Goal: Task Accomplishment & Management: Use online tool/utility

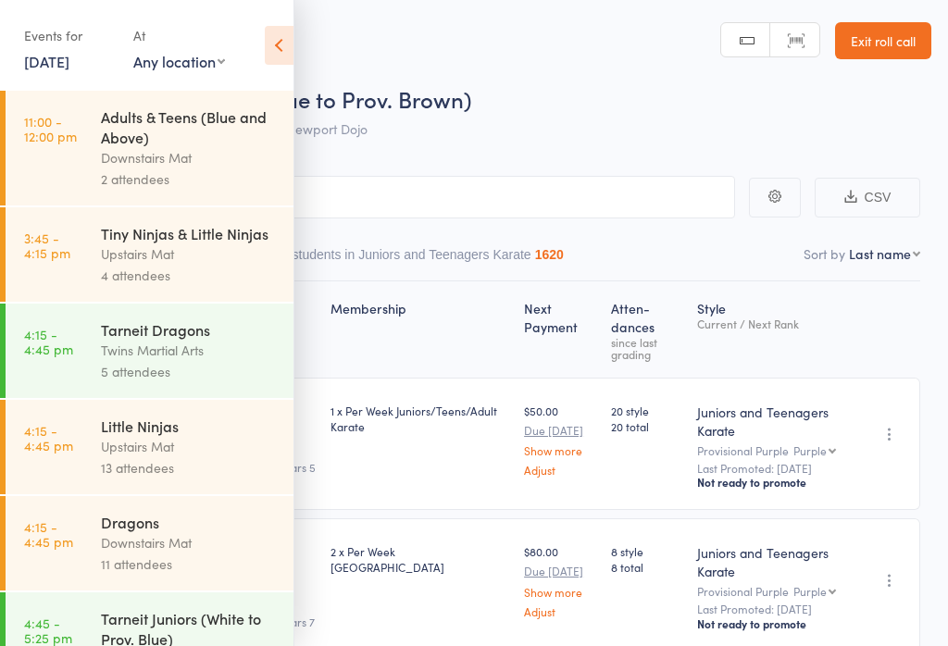
click at [52, 68] on link "[DATE]" at bounding box center [46, 61] width 45 height 20
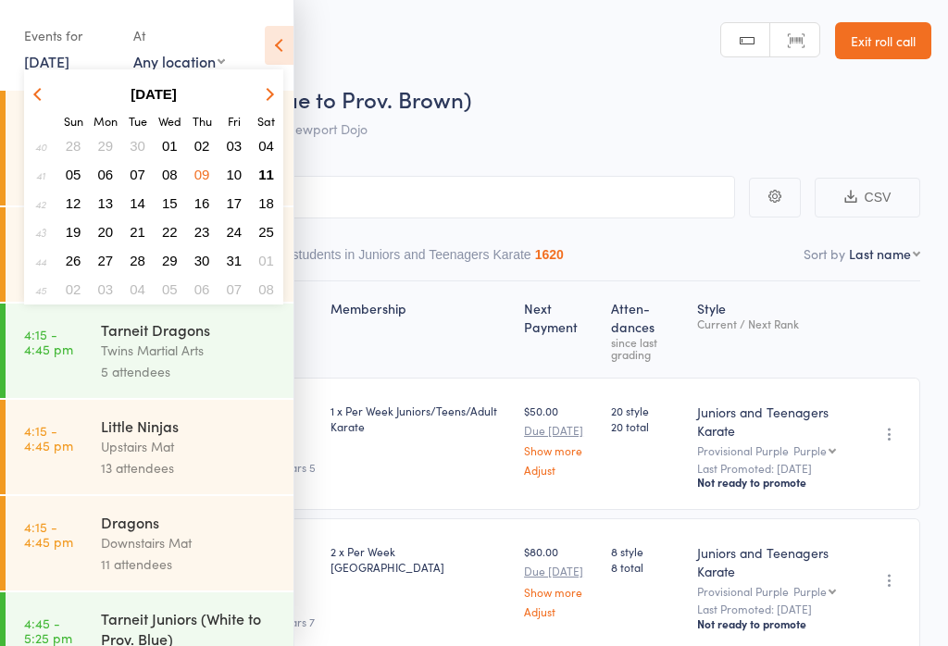
click at [263, 176] on span "11" at bounding box center [266, 175] width 16 height 16
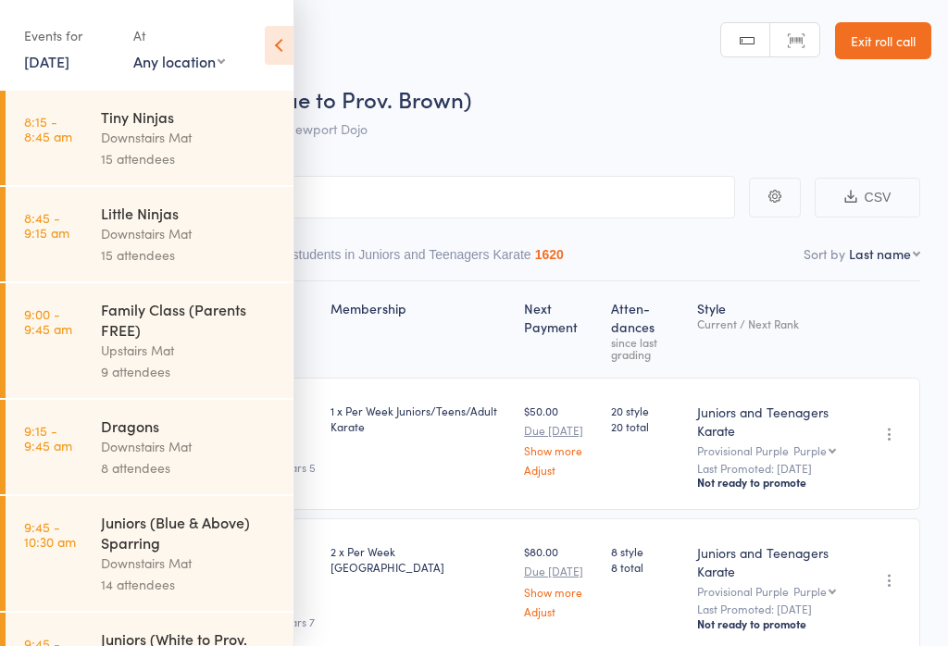
click at [287, 26] on icon at bounding box center [279, 45] width 29 height 39
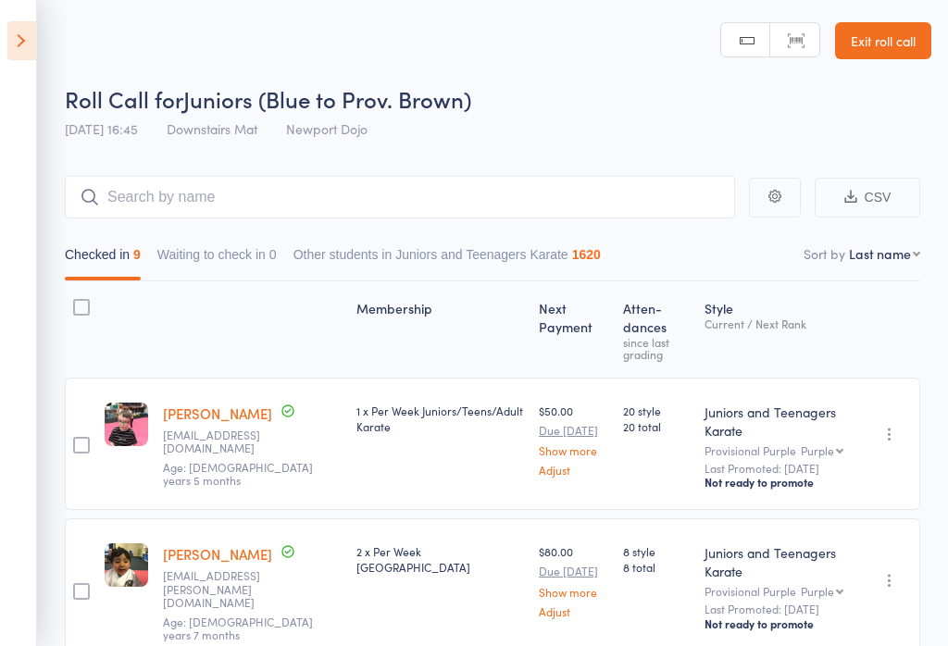
click at [31, 33] on icon at bounding box center [21, 40] width 29 height 39
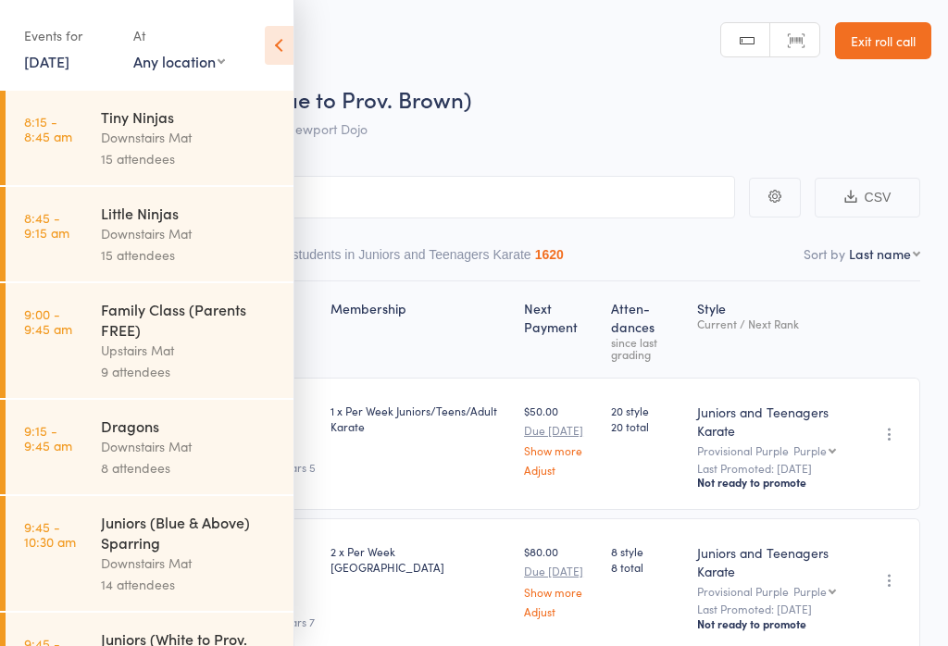
click at [169, 335] on div "Family Class (Parents FREE)" at bounding box center [189, 319] width 177 height 41
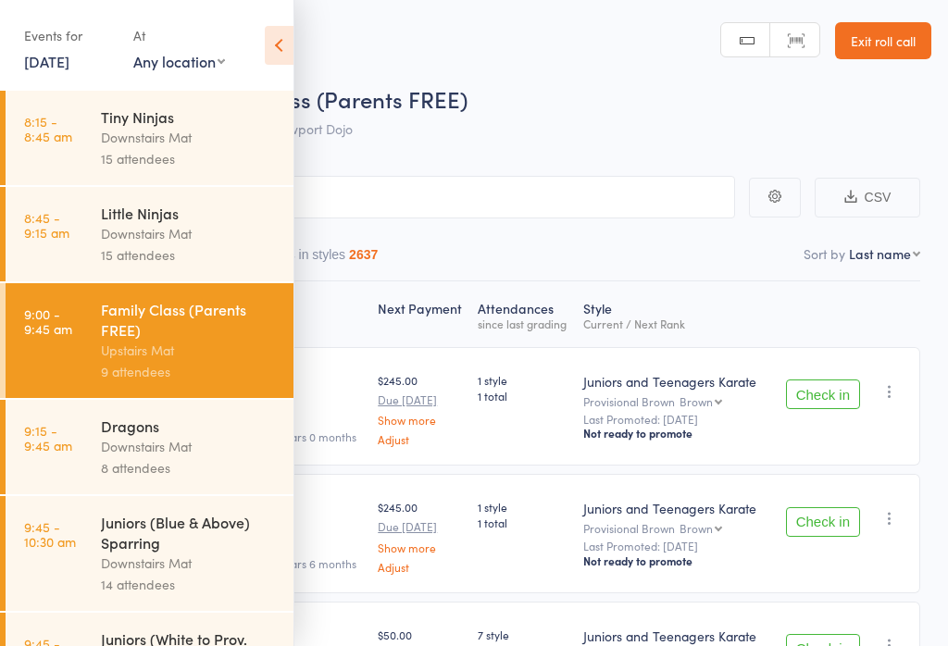
click at [275, 46] on icon at bounding box center [279, 45] width 29 height 39
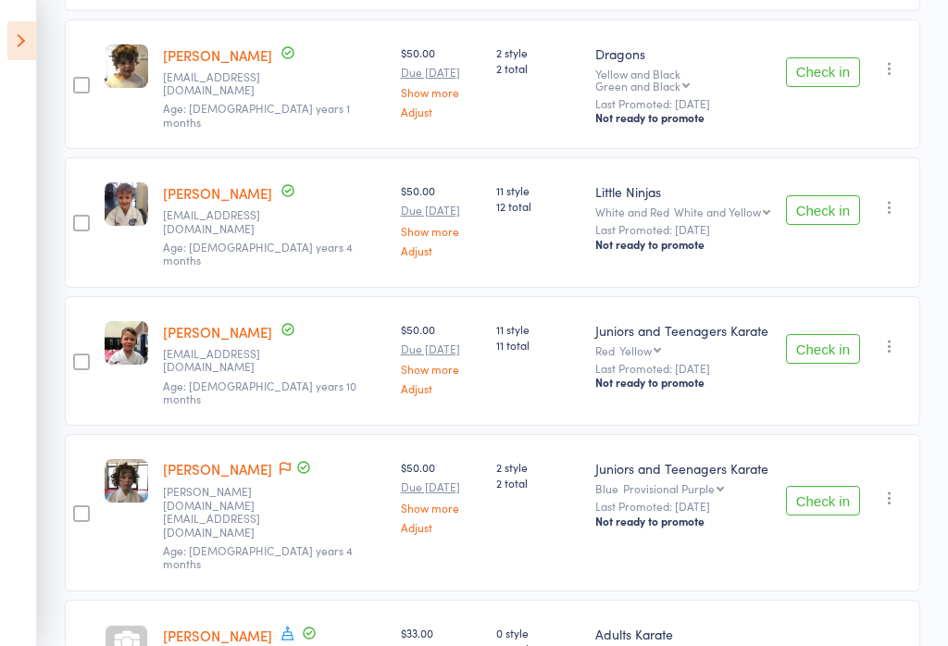
scroll to position [907, 0]
click at [32, 31] on icon at bounding box center [21, 40] width 29 height 39
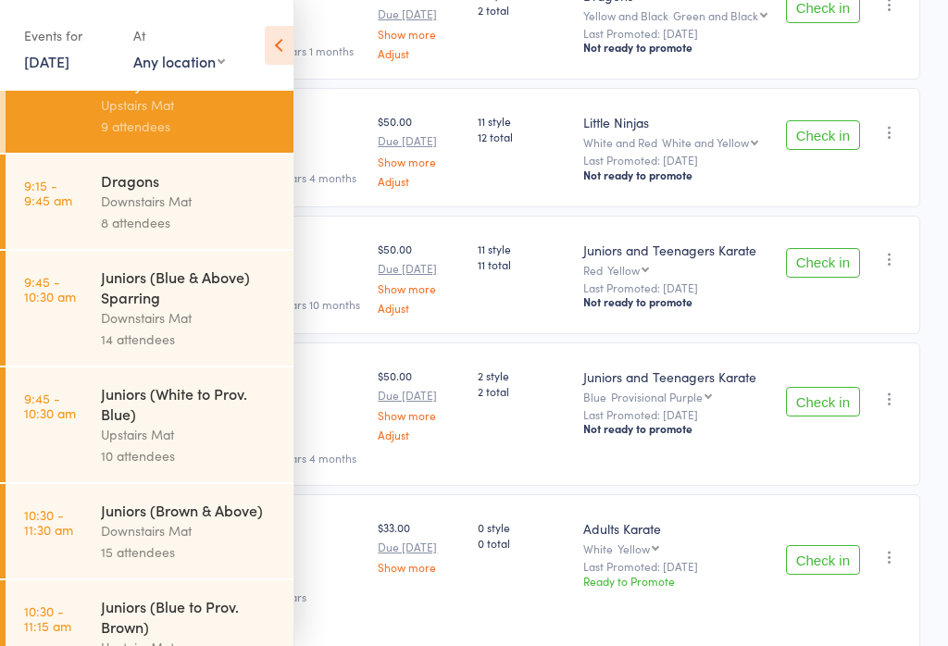
scroll to position [243, 0]
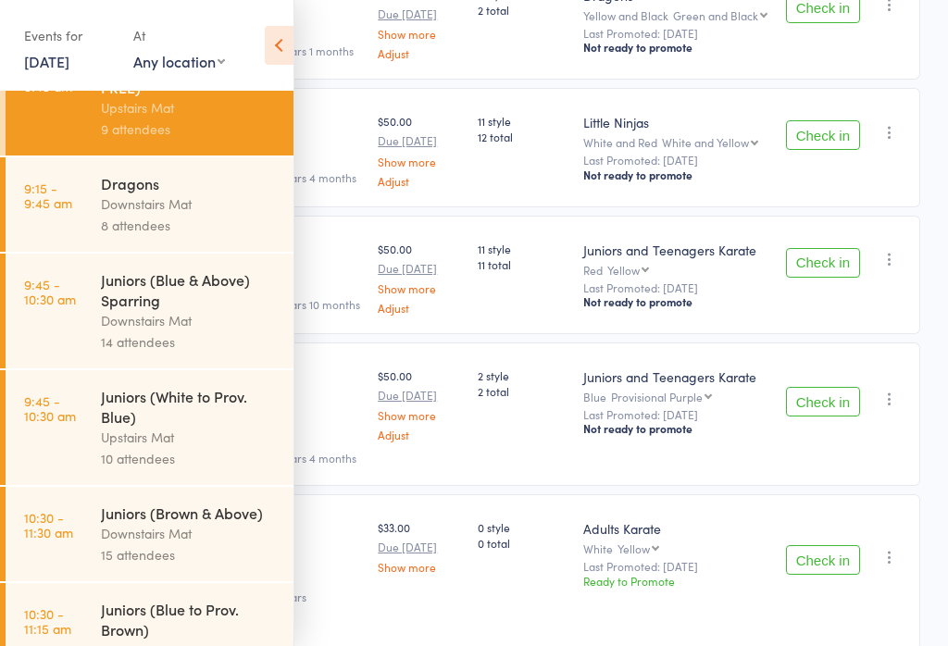
click at [289, 49] on icon at bounding box center [279, 45] width 29 height 39
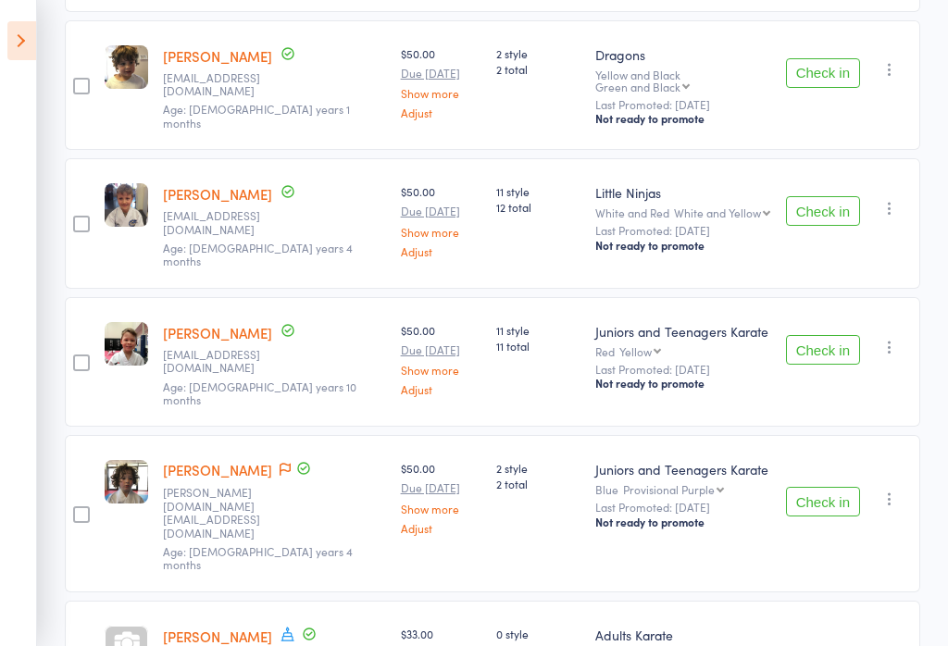
click at [13, 56] on icon at bounding box center [21, 40] width 29 height 39
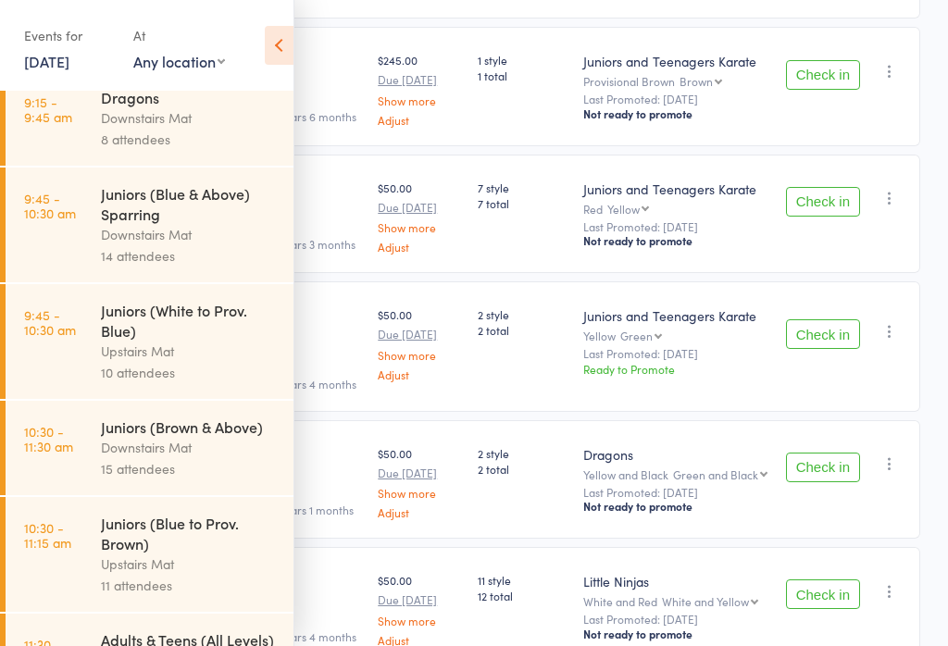
scroll to position [345, 0]
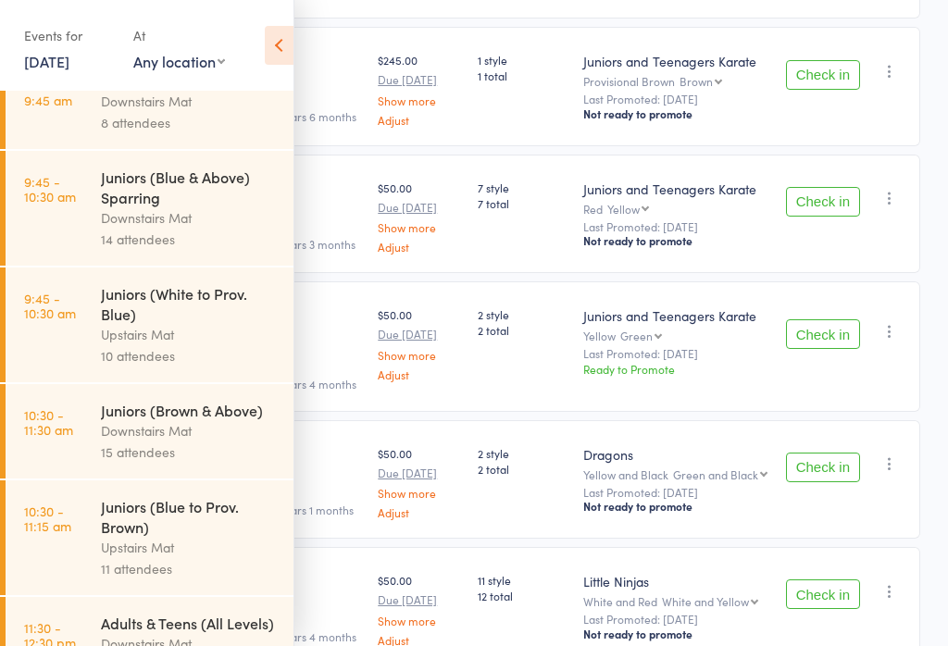
click at [198, 298] on div "Juniors (White to Prov. Blue)" at bounding box center [189, 303] width 177 height 41
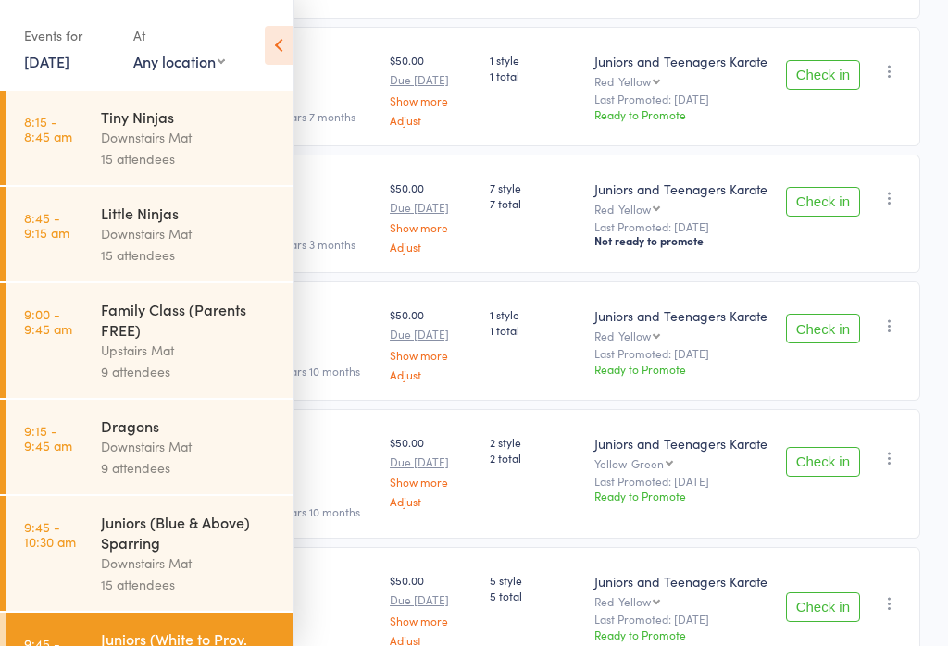
click at [292, 31] on icon at bounding box center [279, 45] width 29 height 39
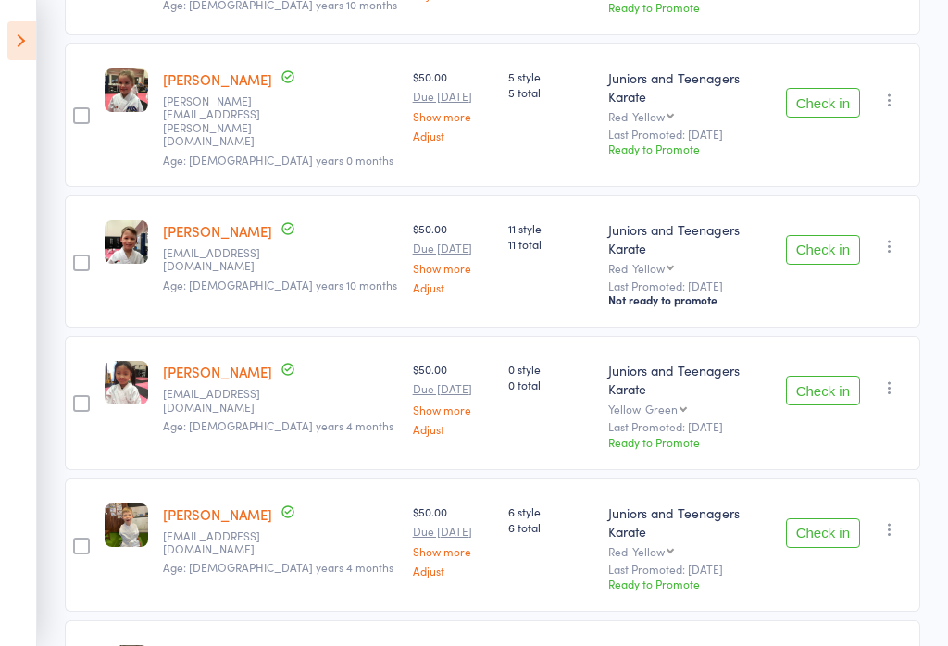
scroll to position [1023, 0]
click at [31, 29] on icon at bounding box center [21, 40] width 29 height 39
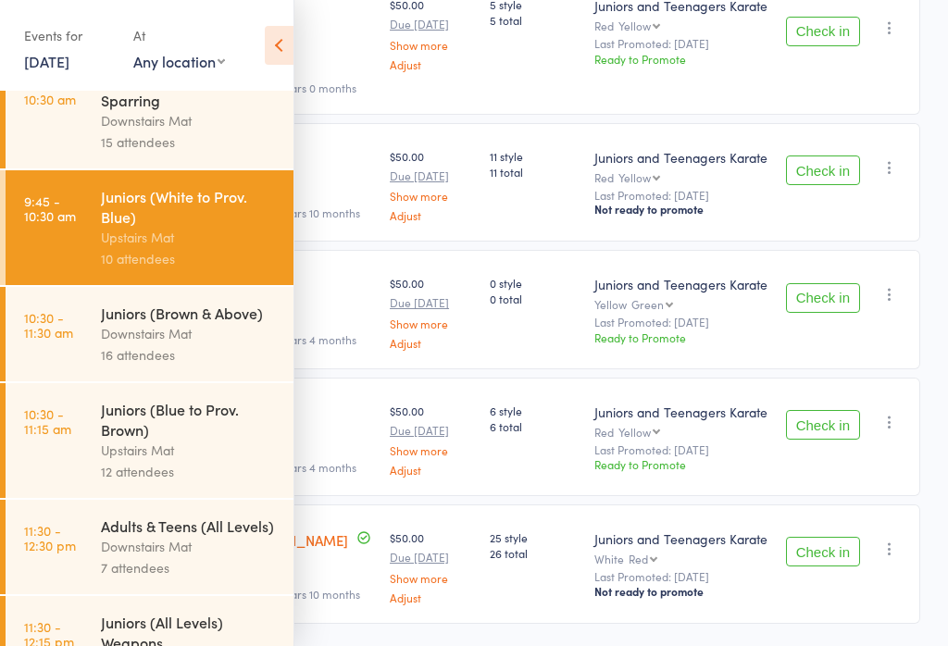
scroll to position [445, 0]
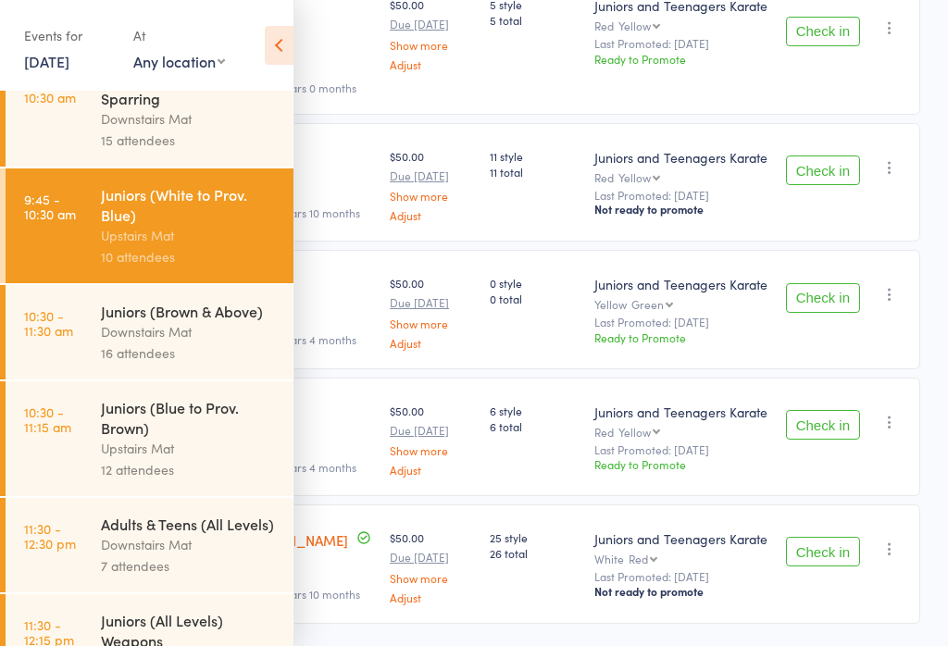
click at [204, 438] on div "Juniors (Blue to Prov. Brown)" at bounding box center [189, 417] width 177 height 41
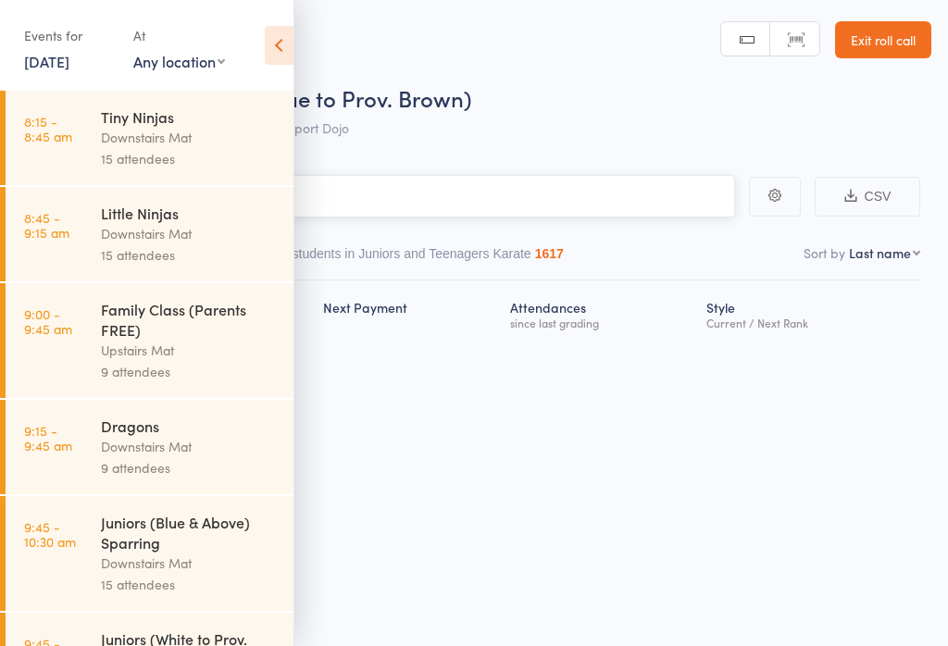
scroll to position [1, 0]
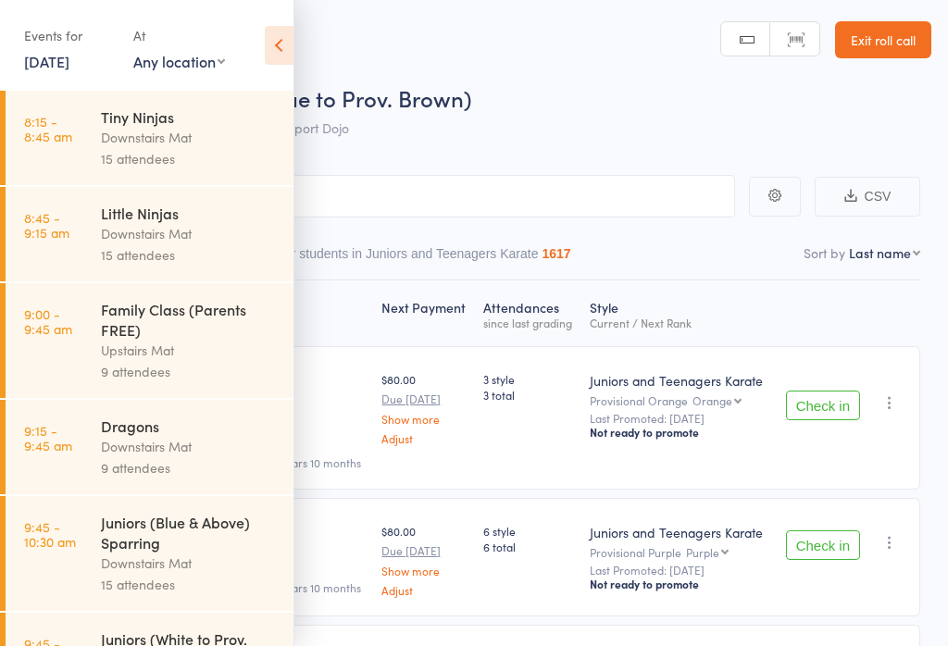
click at [265, 50] on icon at bounding box center [279, 45] width 29 height 39
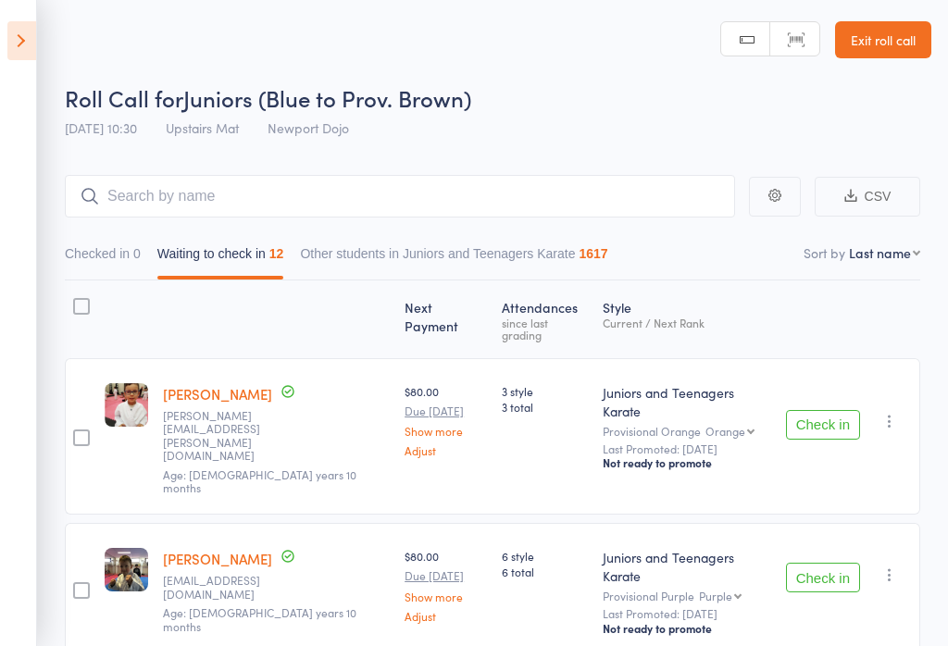
click at [35, 36] on icon at bounding box center [21, 40] width 29 height 39
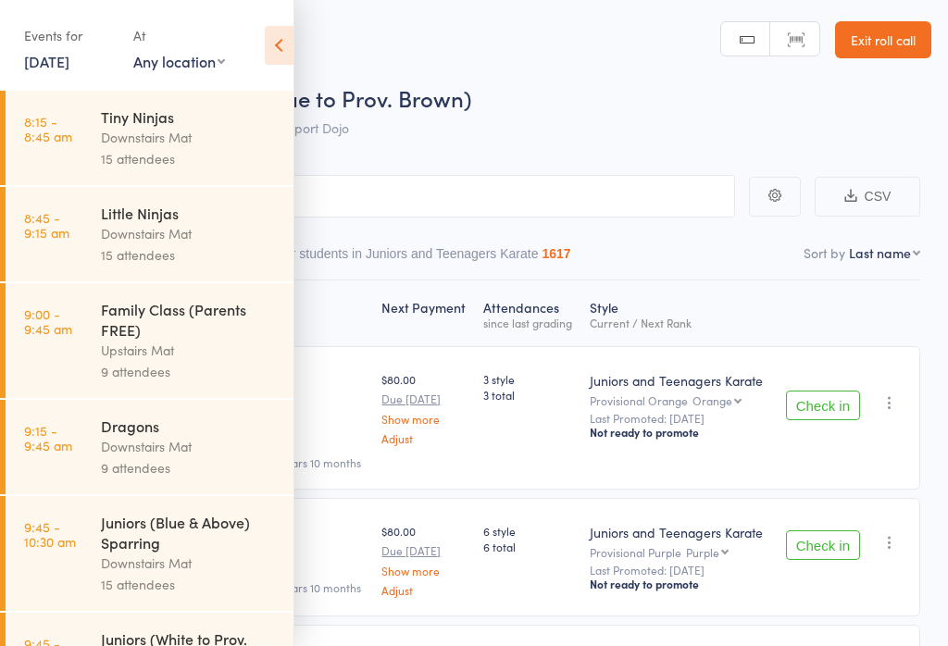
click at [69, 65] on link "[DATE]" at bounding box center [46, 61] width 45 height 20
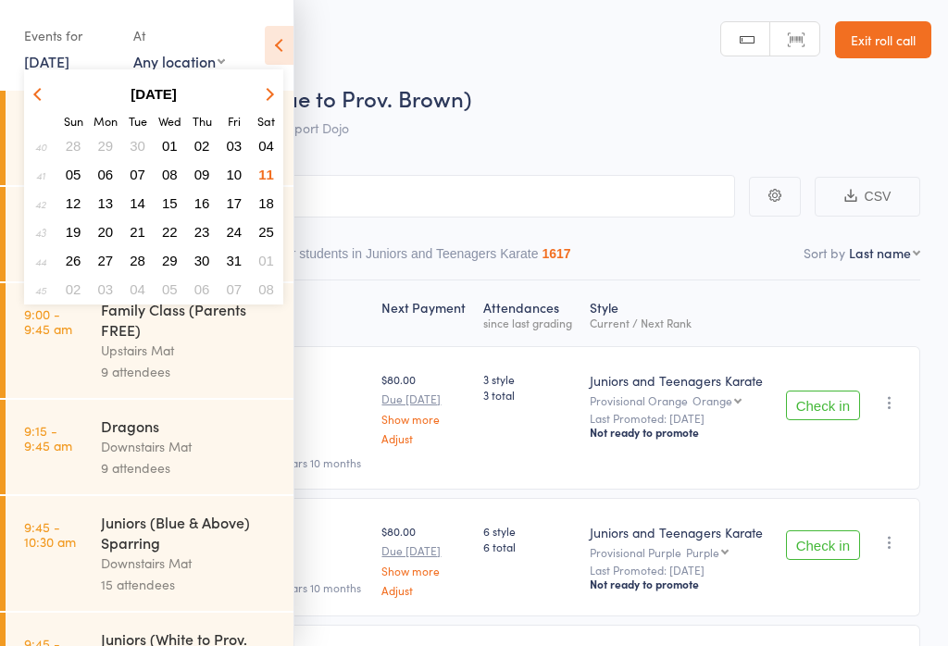
click at [181, 348] on div "Upstairs Mat" at bounding box center [189, 350] width 177 height 21
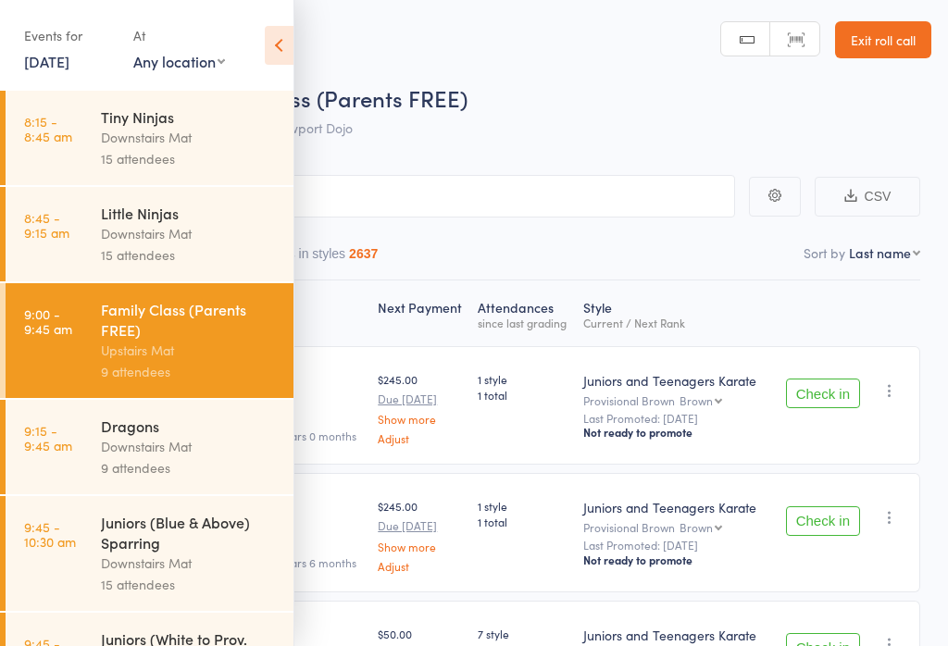
click at [289, 35] on icon at bounding box center [279, 45] width 29 height 39
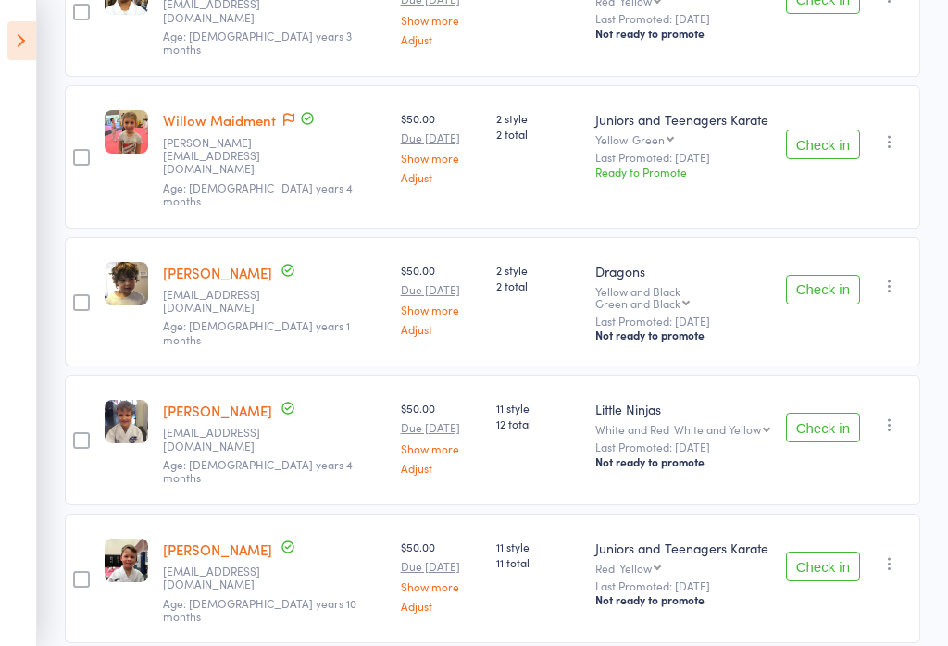
scroll to position [738, 0]
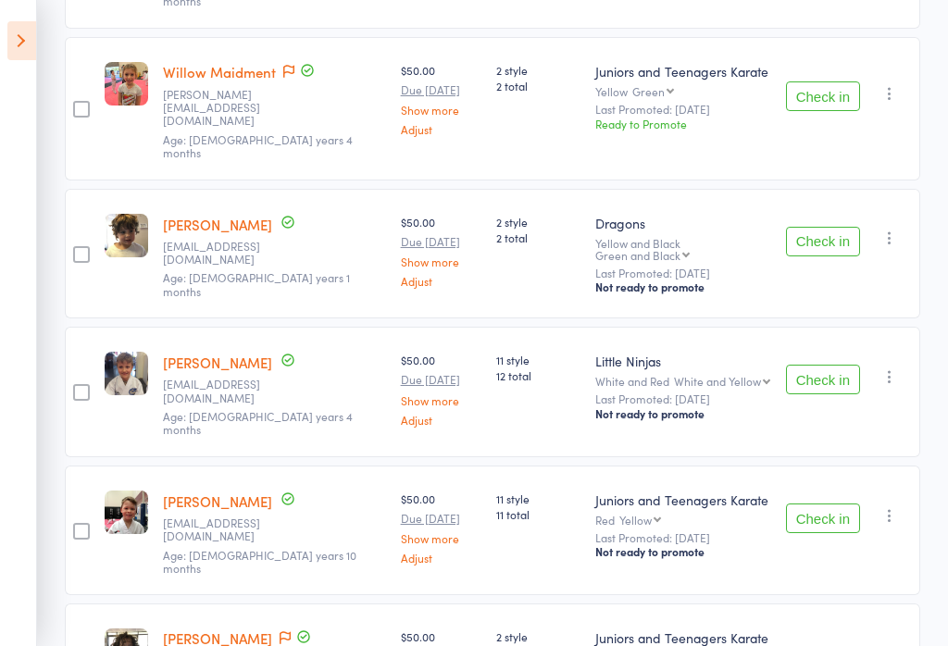
click at [30, 41] on icon at bounding box center [21, 40] width 29 height 39
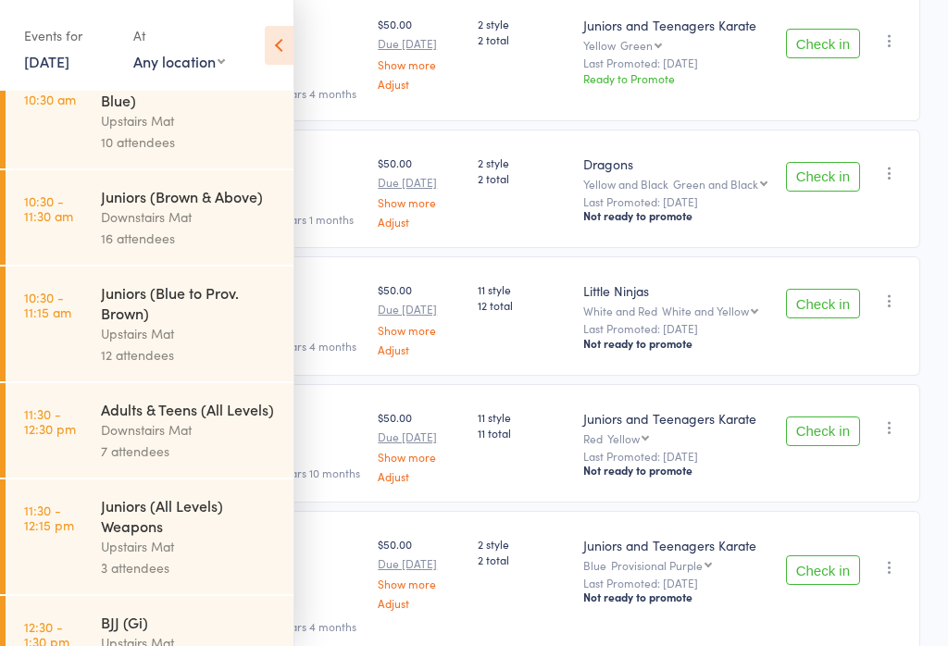
scroll to position [607, 0]
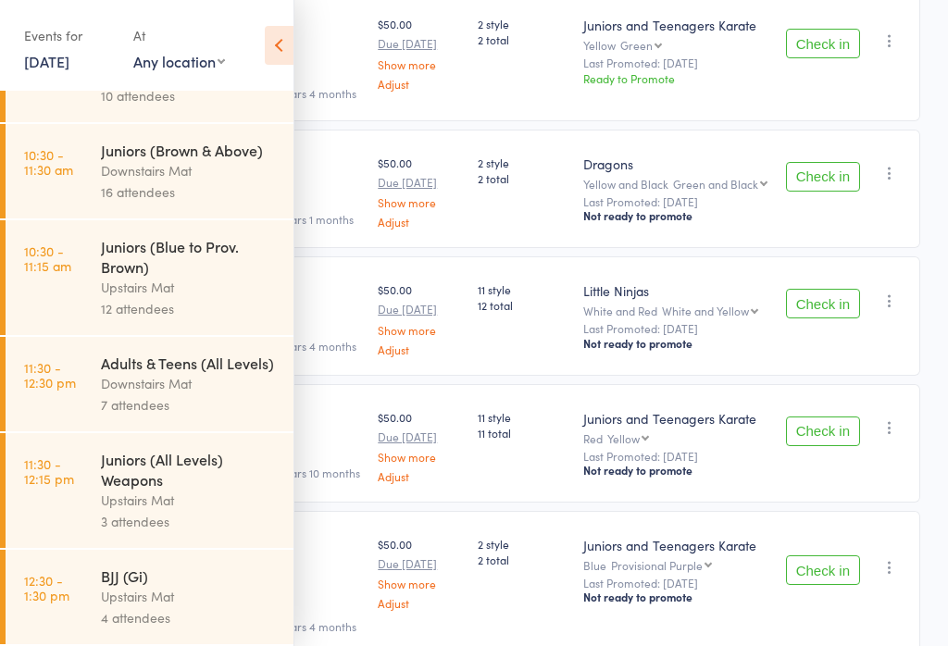
click at [183, 395] on div "Downstairs Mat" at bounding box center [189, 383] width 177 height 21
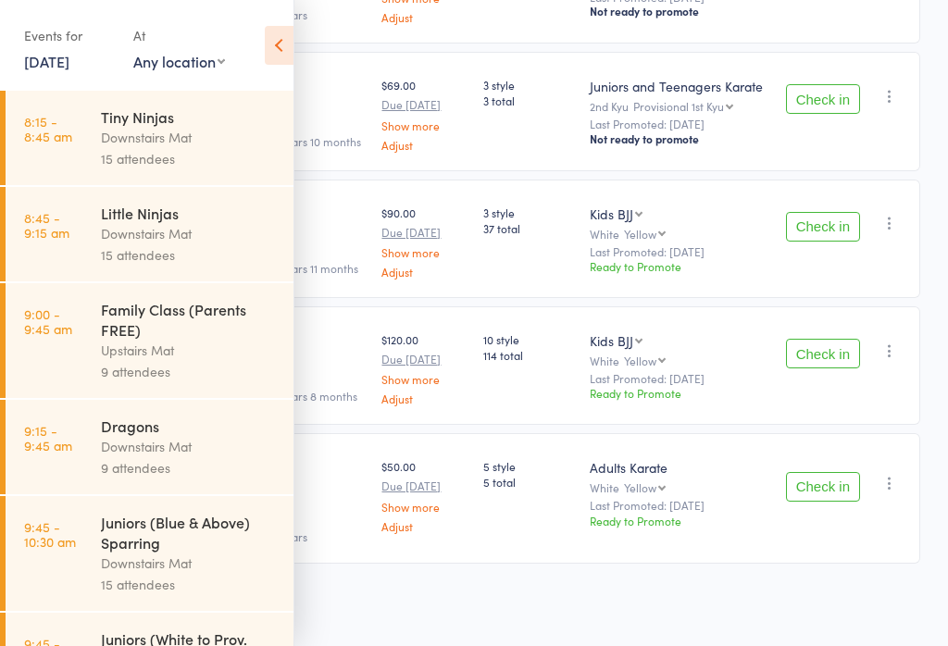
click at [278, 44] on icon at bounding box center [279, 45] width 29 height 39
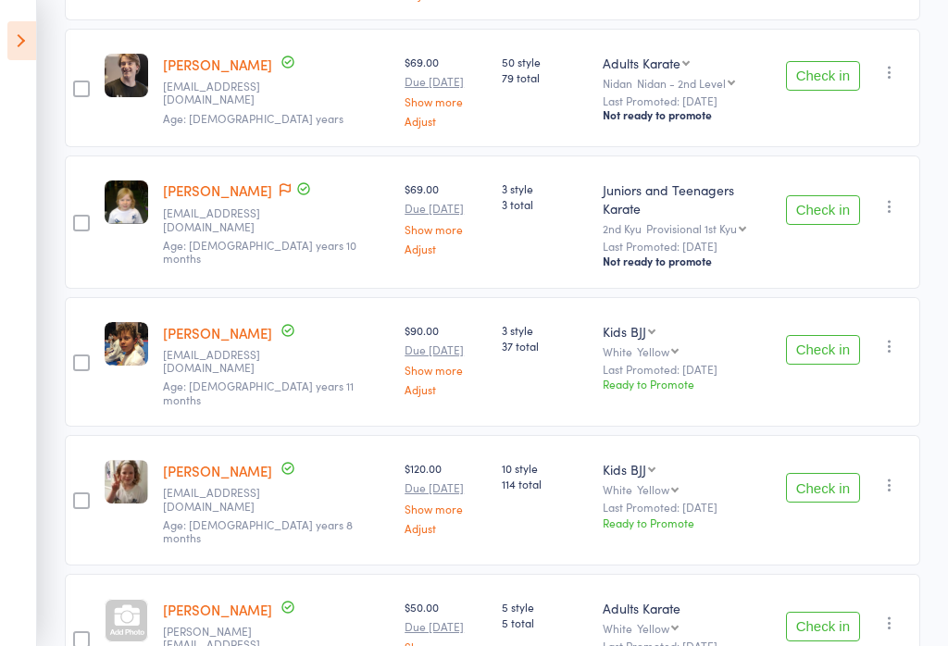
scroll to position [605, 0]
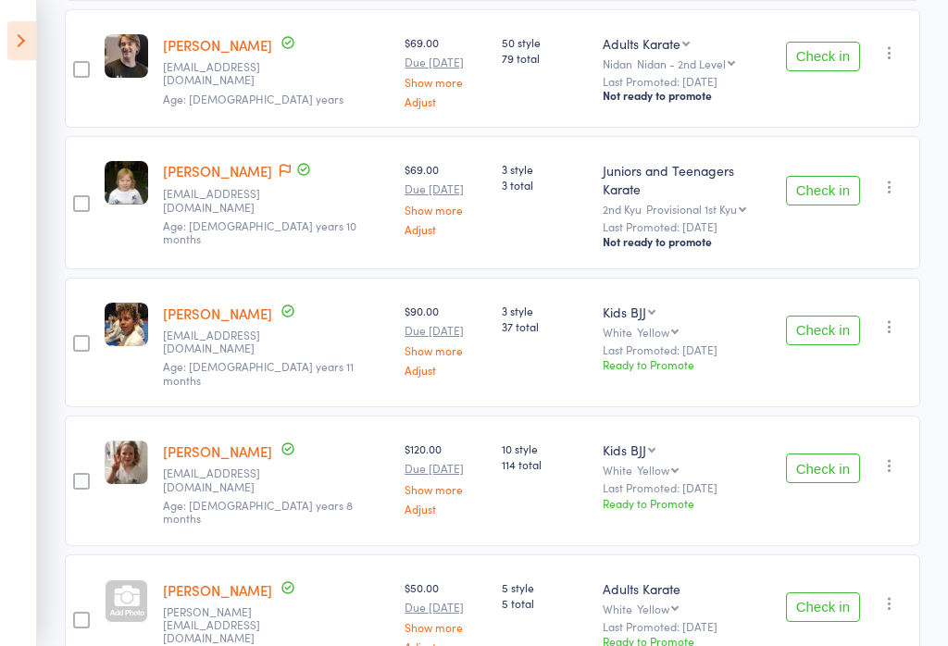
click at [24, 44] on icon at bounding box center [21, 40] width 29 height 39
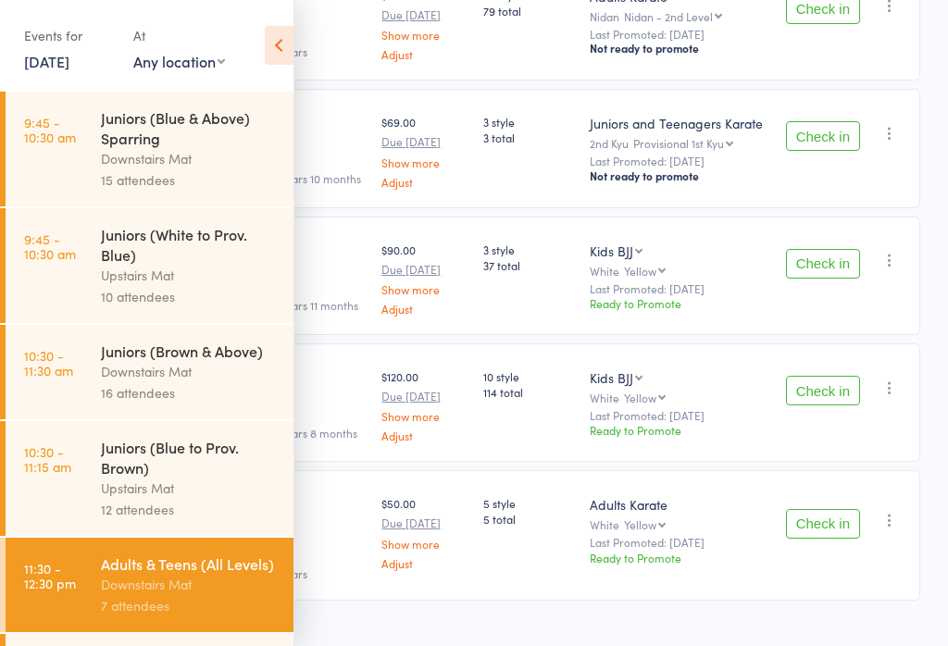
scroll to position [407, 0]
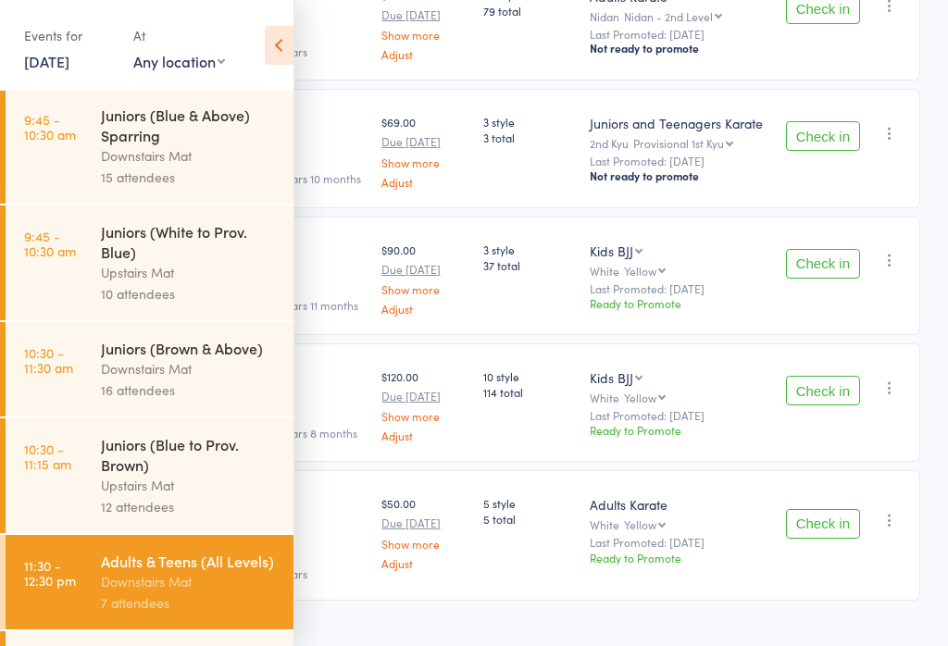
click at [167, 401] on div "16 attendees" at bounding box center [189, 390] width 177 height 21
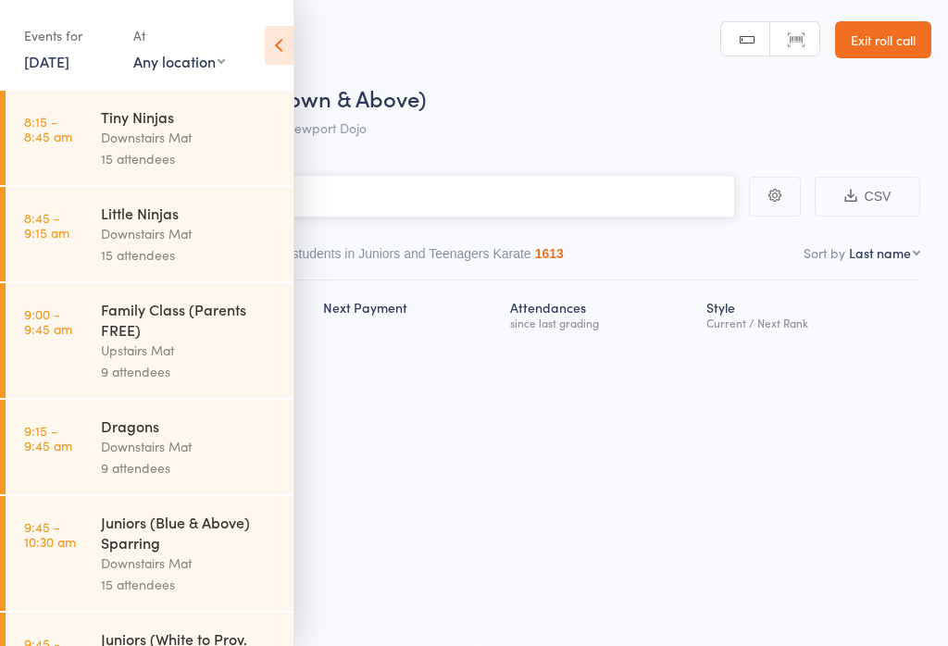
scroll to position [1, 0]
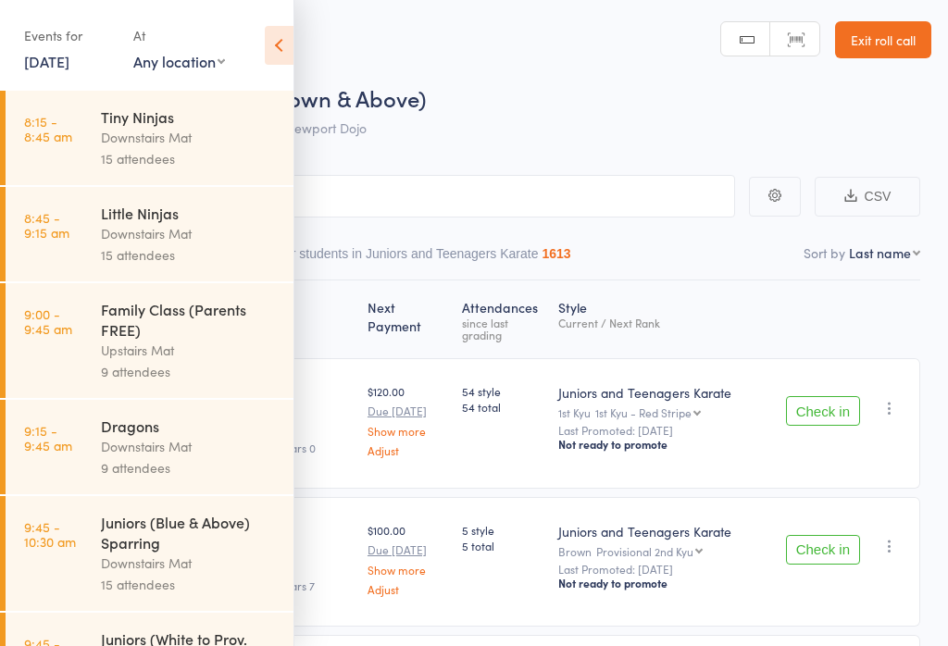
click at [287, 31] on icon at bounding box center [279, 45] width 29 height 39
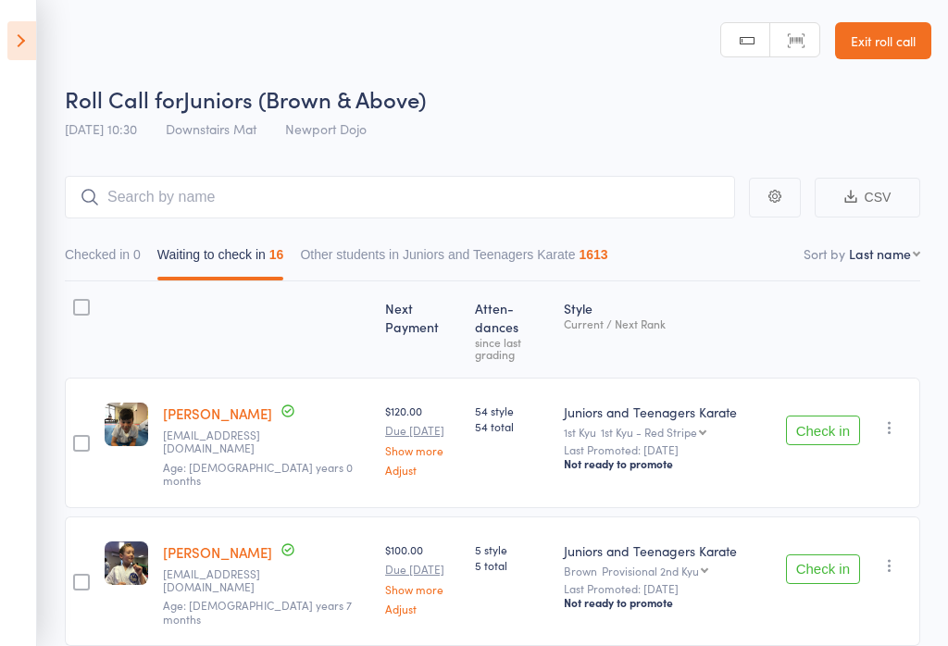
scroll to position [0, 0]
click at [26, 55] on icon at bounding box center [21, 40] width 29 height 39
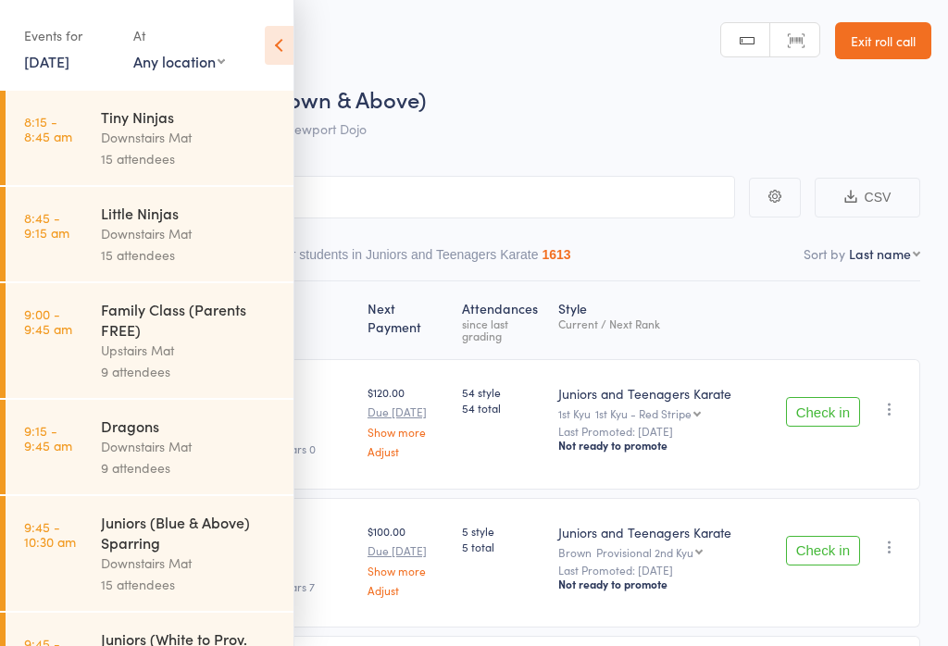
click at [214, 340] on div "Family Class (Parents FREE)" at bounding box center [189, 319] width 177 height 41
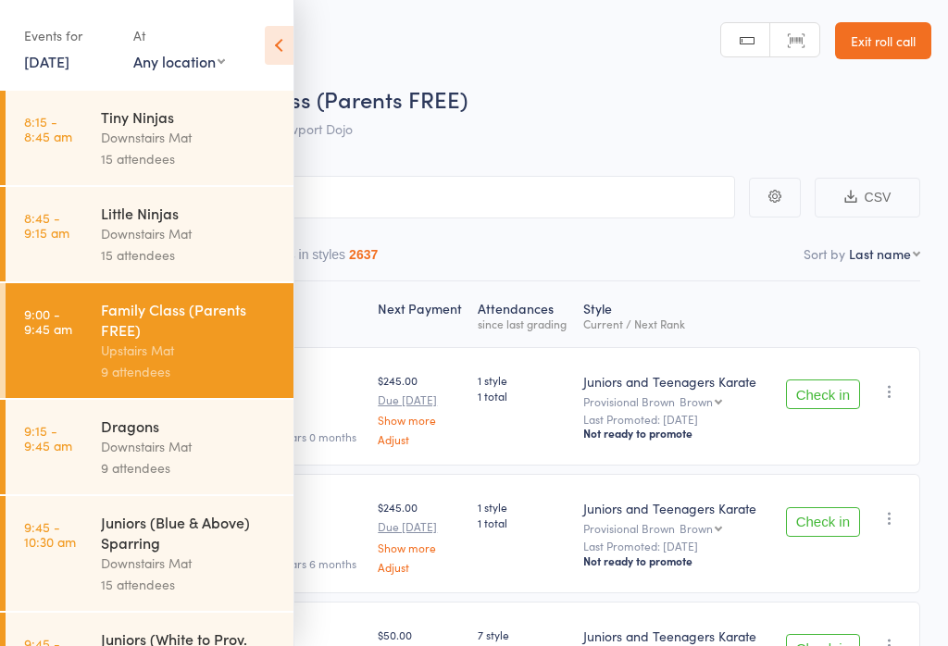
click at [292, 38] on icon at bounding box center [279, 45] width 29 height 39
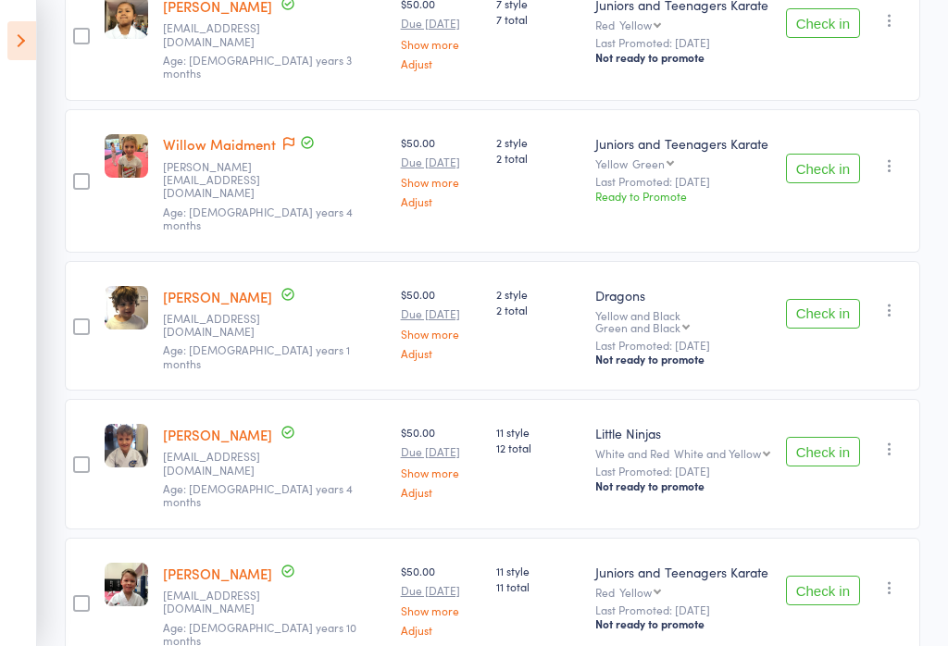
scroll to position [669, 0]
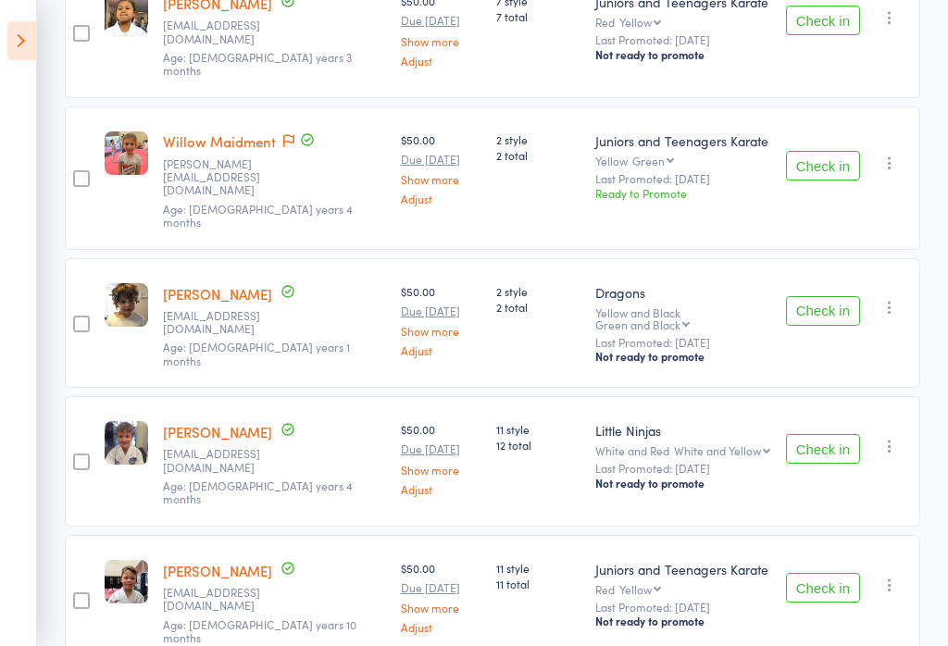
click at [811, 296] on button "Check in" at bounding box center [823, 311] width 74 height 30
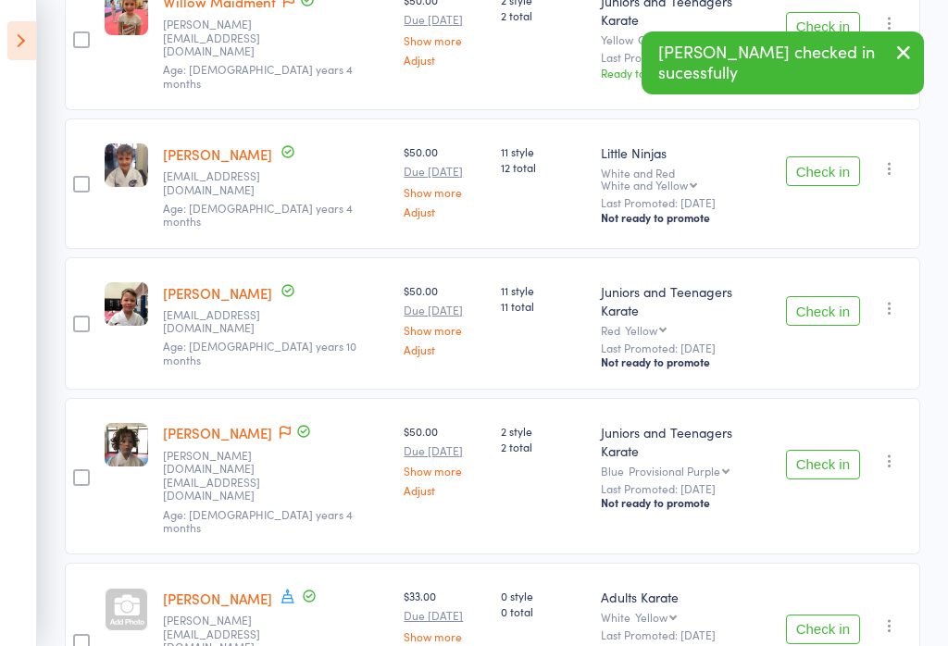
scroll to position [779, 0]
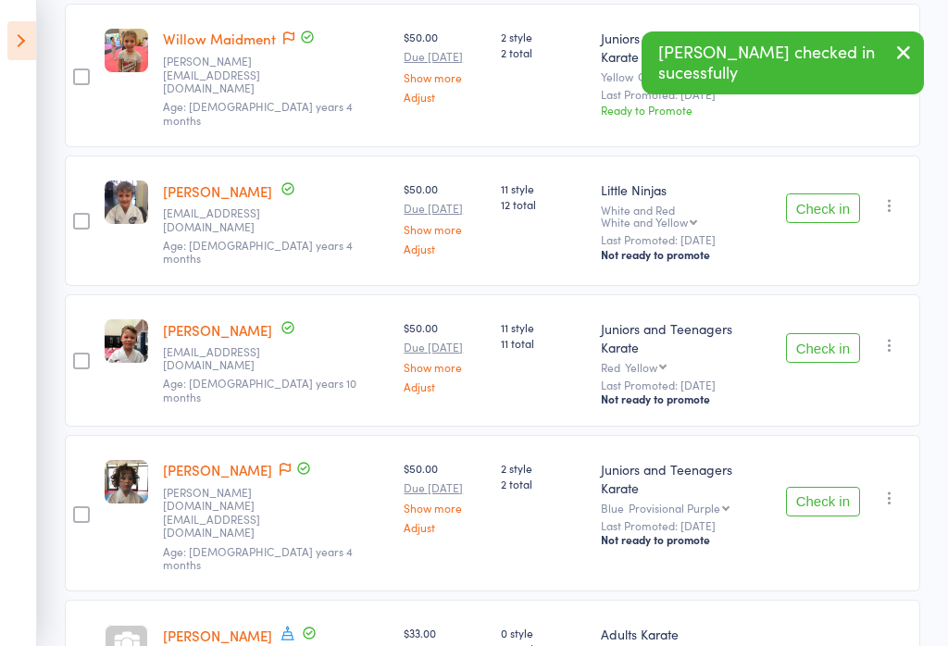
click at [828, 333] on button "Check in" at bounding box center [823, 348] width 74 height 30
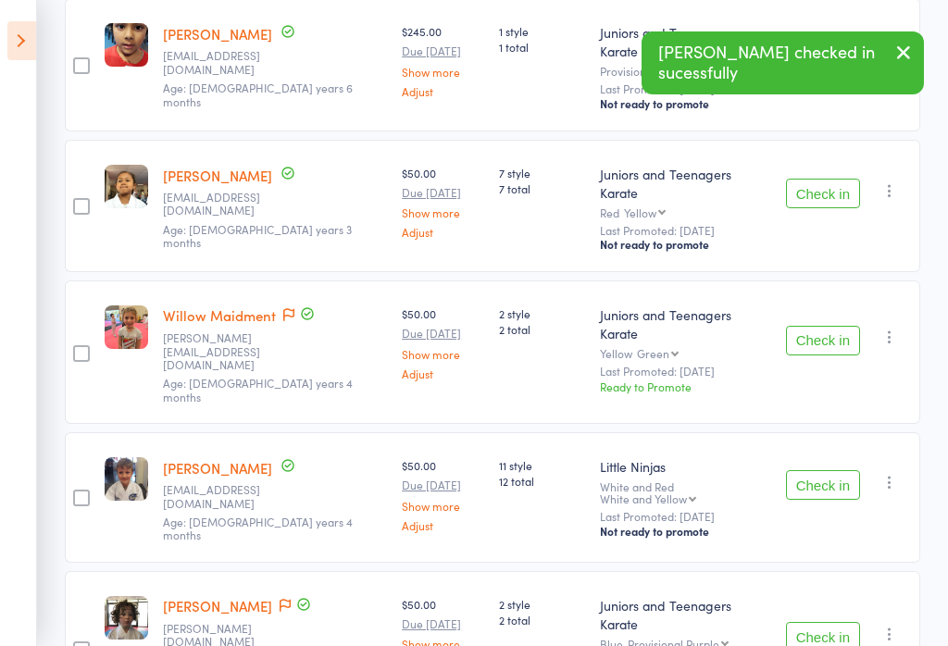
scroll to position [503, 0]
click at [840, 470] on button "Check in" at bounding box center [823, 485] width 74 height 30
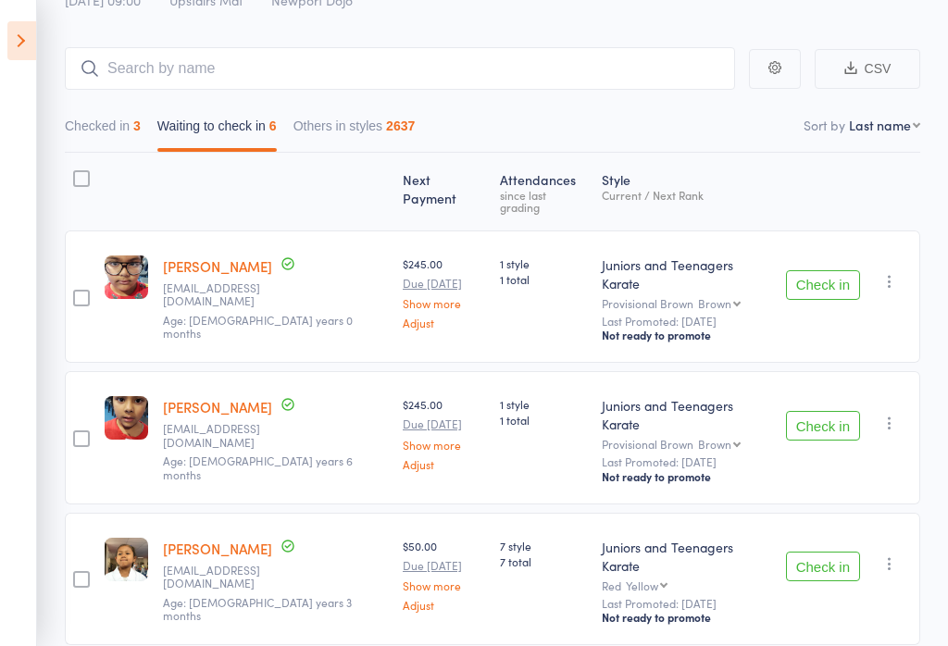
scroll to position [111, 0]
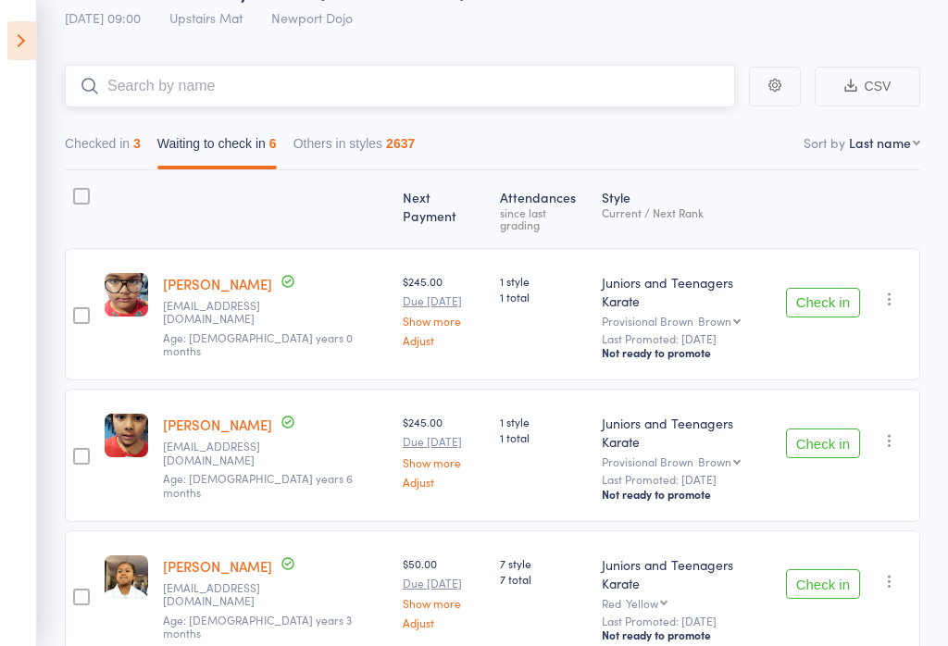
click at [544, 100] on input "search" at bounding box center [400, 86] width 671 height 43
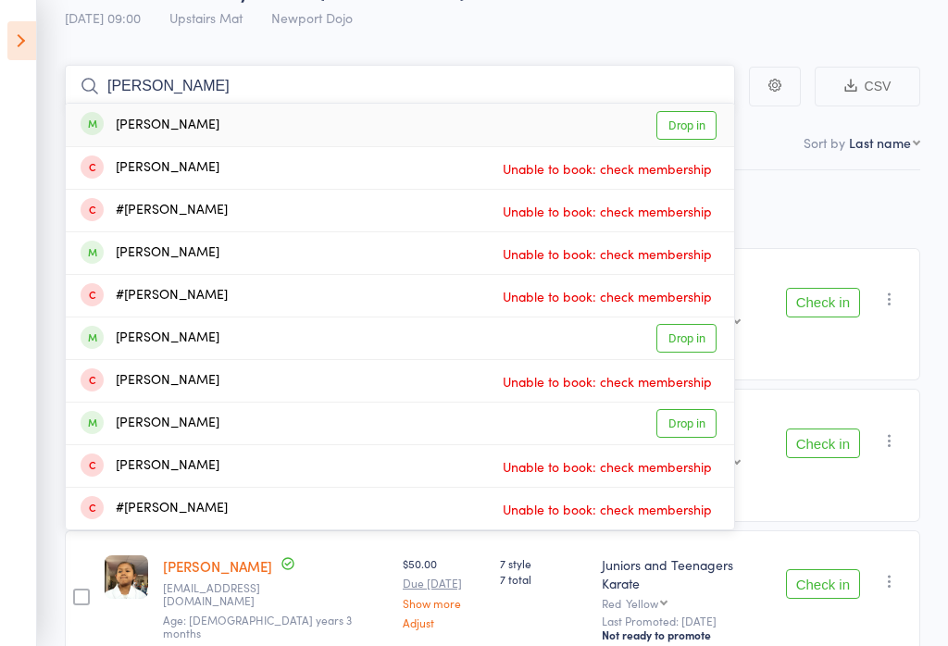
type input "[PERSON_NAME]"
click at [684, 111] on link "Drop in" at bounding box center [687, 125] width 60 height 29
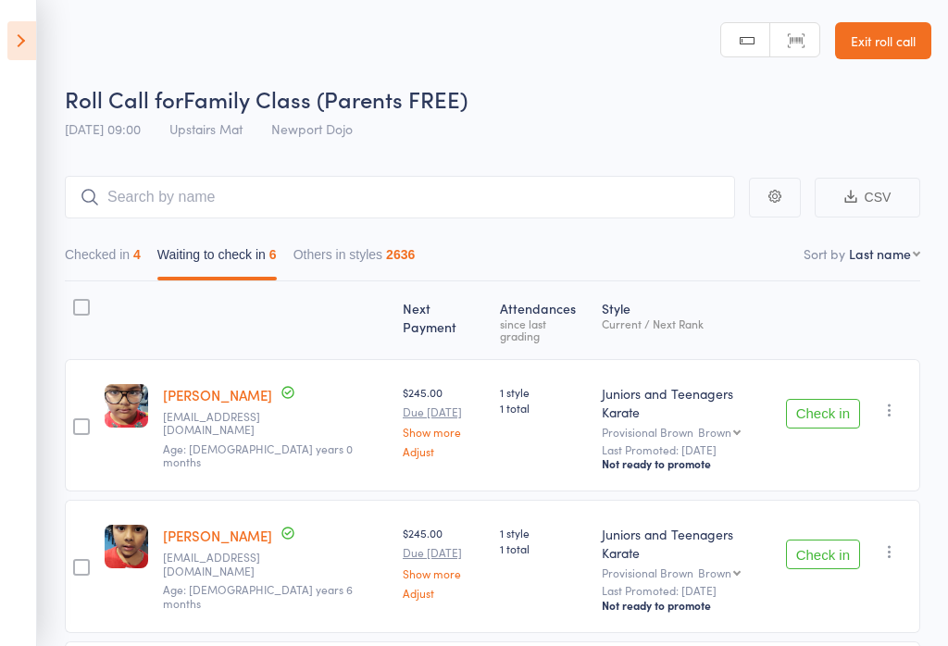
scroll to position [0, 0]
click at [603, 201] on input "search" at bounding box center [400, 197] width 671 height 43
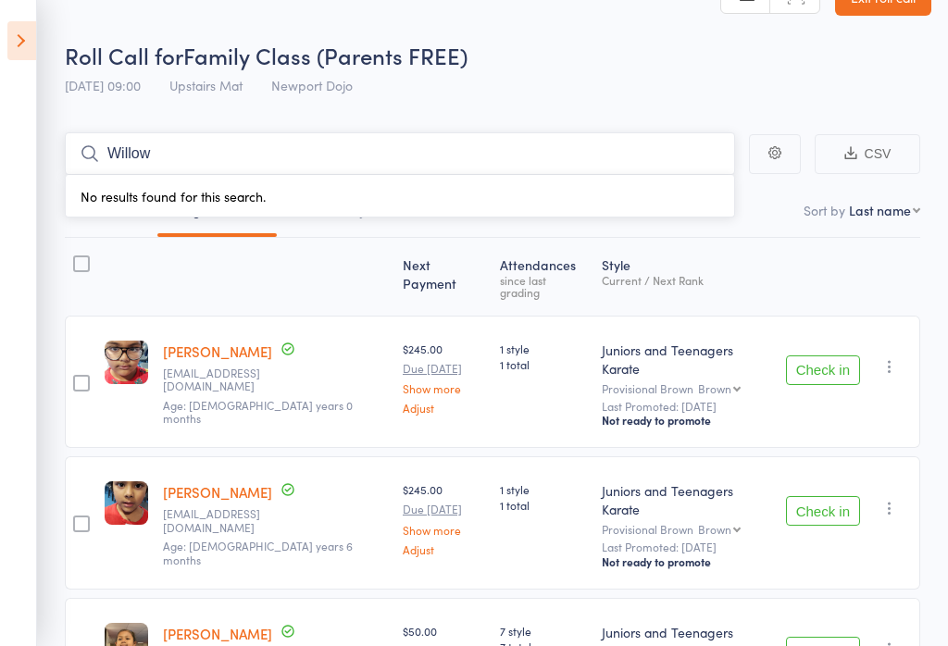
scroll to position [43, 0]
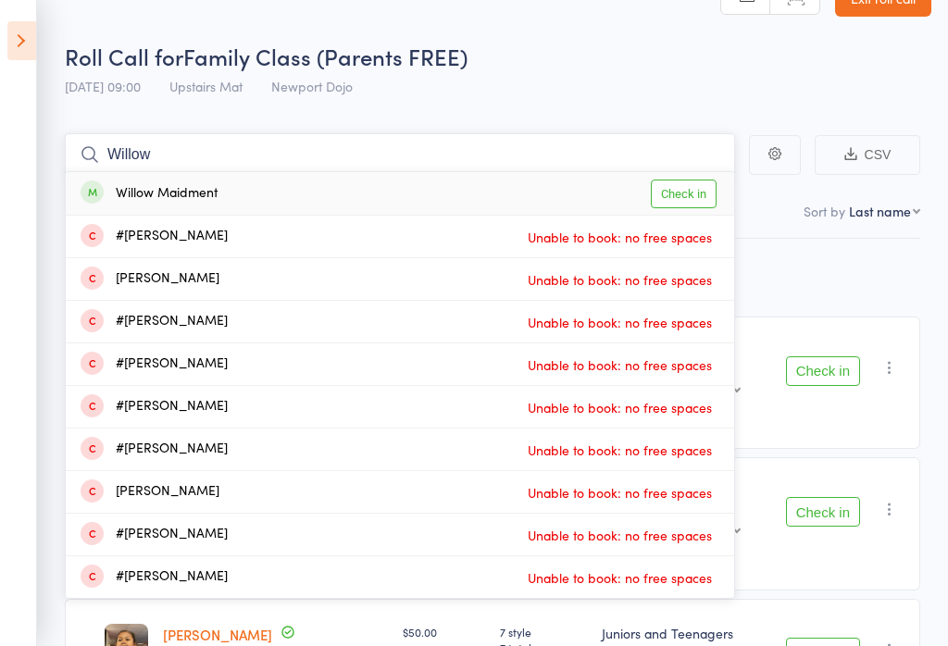
type input "Willow"
click at [679, 199] on link "Check in" at bounding box center [684, 194] width 66 height 29
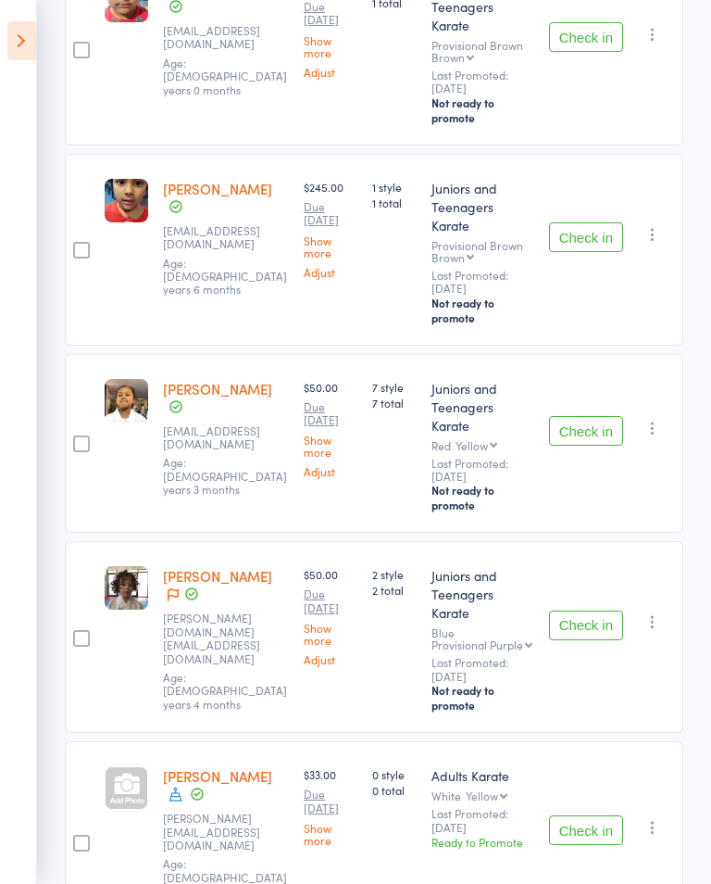
scroll to position [435, 0]
click at [583, 611] on button "Check in" at bounding box center [586, 626] width 74 height 30
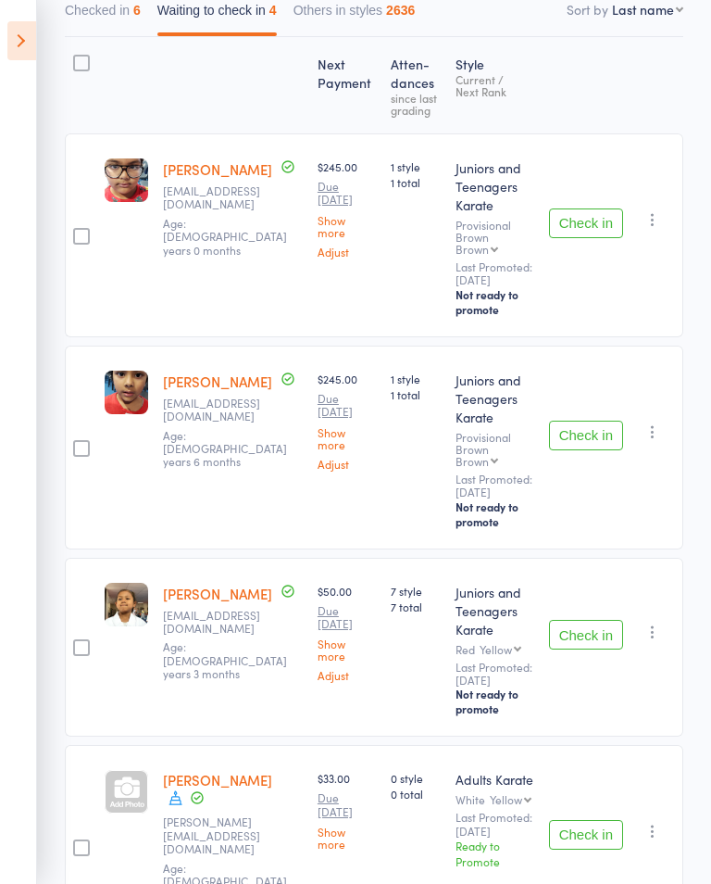
scroll to position [192, 0]
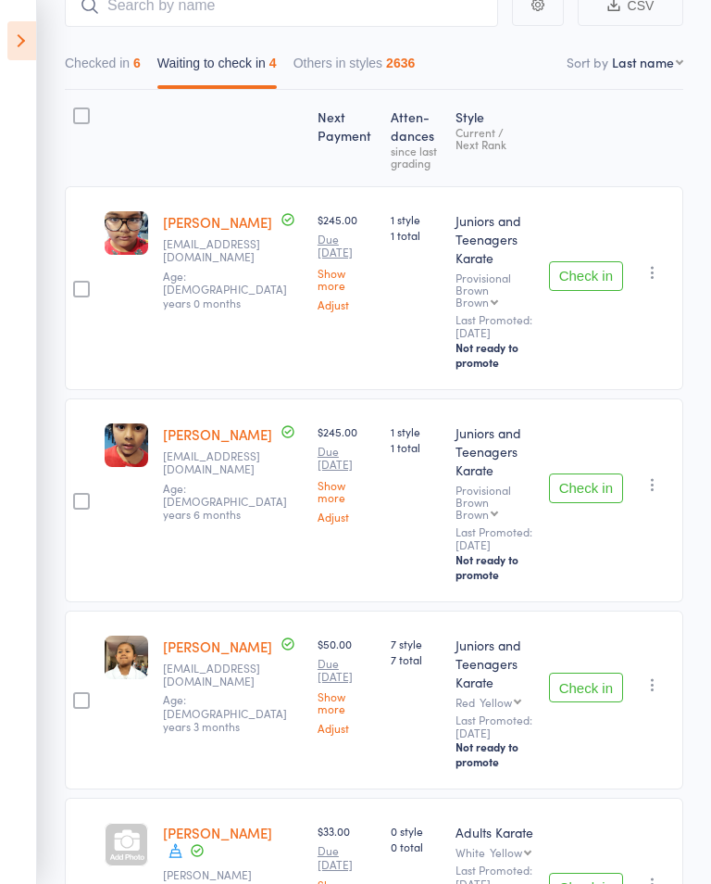
click at [126, 56] on button "Checked in 6" at bounding box center [103, 67] width 76 height 43
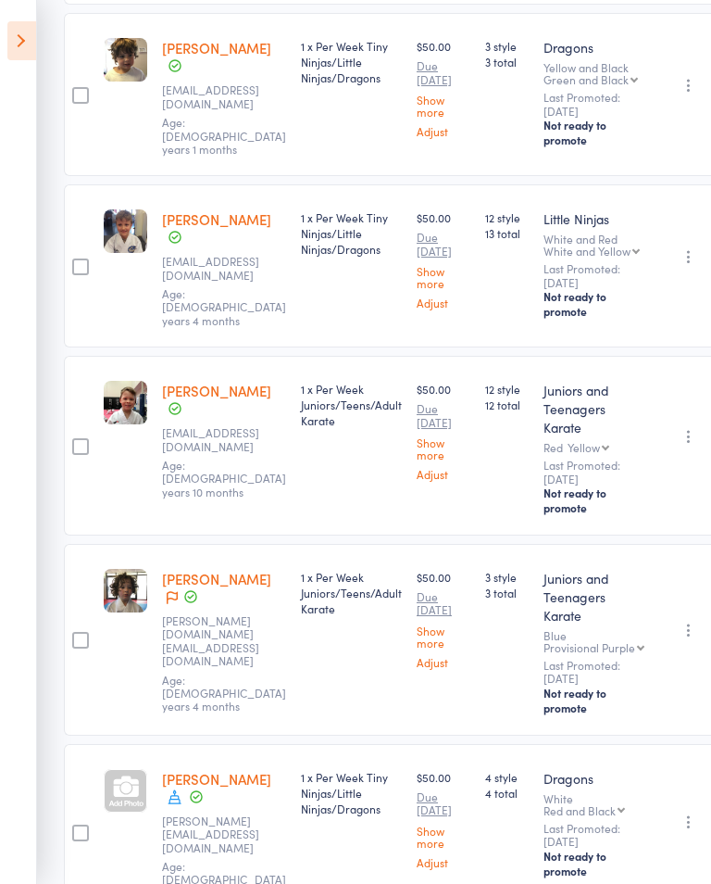
scroll to position [560, 1]
